Goal: Obtain resource: Obtain resource

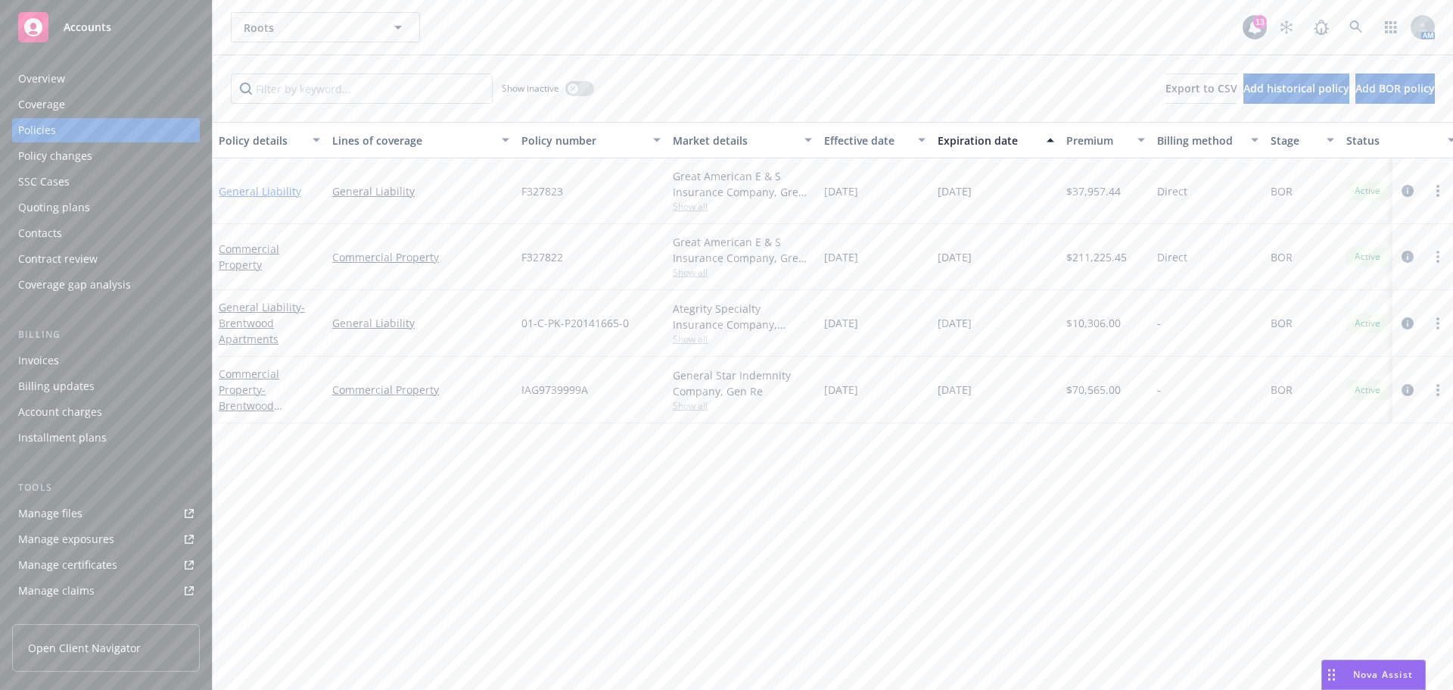
click at [275, 189] on link "General Liability" at bounding box center [260, 191] width 83 height 14
click at [275, 189] on div "Roots Roots 13 AM Show inactive Export to CSV Add historical policy Add BOR pol…" at bounding box center [833, 345] width 1241 height 690
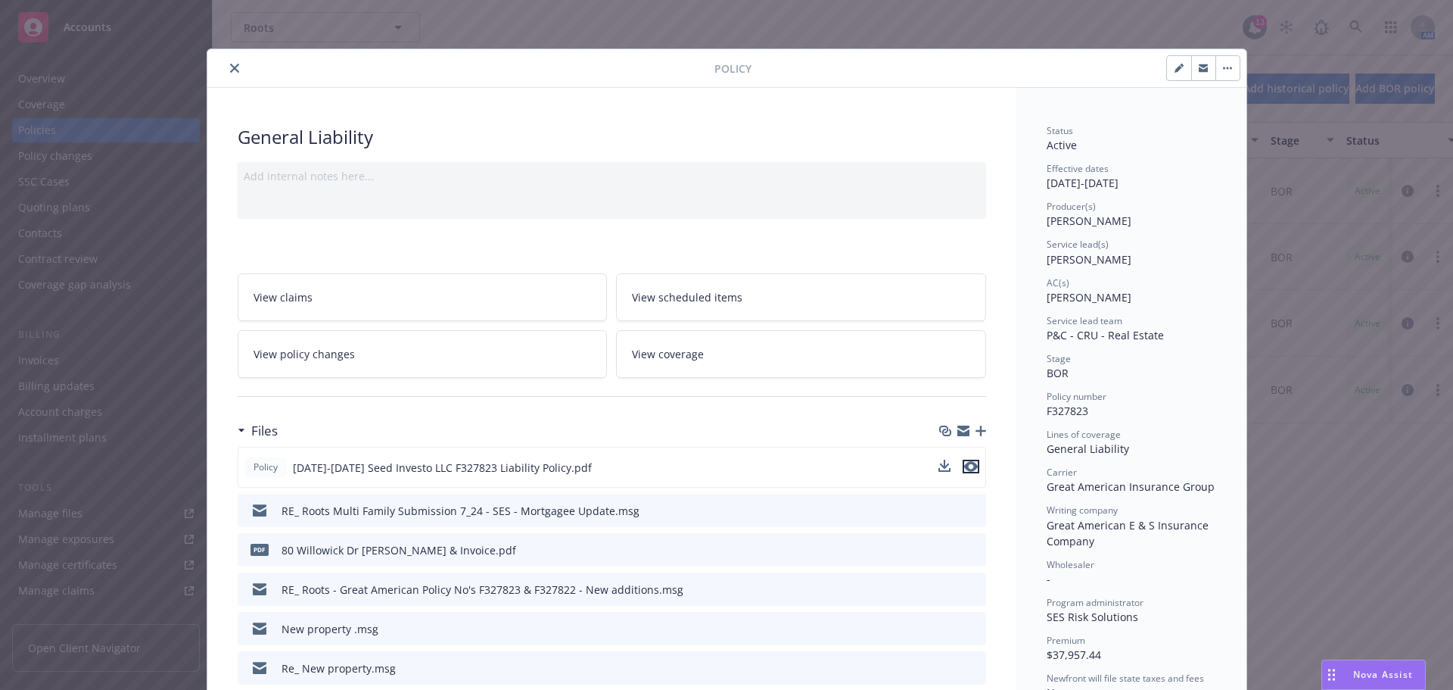
click at [964, 468] on icon "preview file" at bounding box center [971, 466] width 14 height 11
drag, startPoint x: 1042, startPoint y: 412, endPoint x: 1101, endPoint y: 411, distance: 59.1
click at [1101, 411] on div "Policy number F327823" at bounding box center [1132, 404] width 170 height 29
copy span "F327823"
click at [967, 469] on icon "preview file" at bounding box center [971, 466] width 14 height 11
